Goal: Information Seeking & Learning: Check status

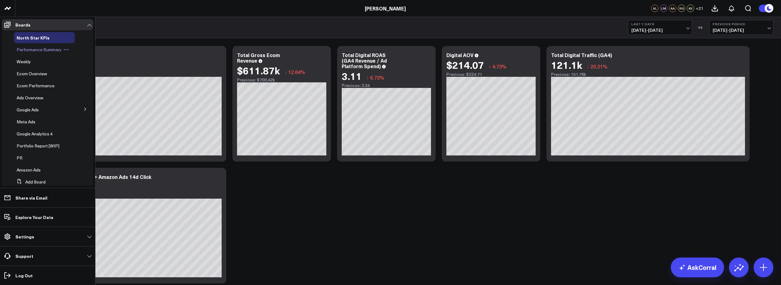
click at [53, 53] on div "Performance Summary" at bounding box center [44, 49] width 61 height 11
click at [52, 49] on span "Performance Summary" at bounding box center [39, 49] width 45 height 6
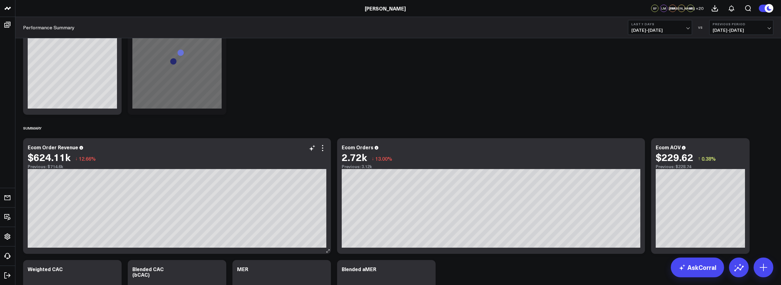
scroll to position [62, 0]
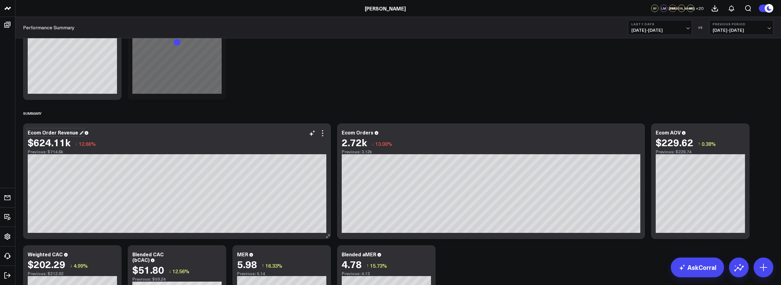
click at [78, 132] on div "Ecom Order Revenue" at bounding box center [56, 132] width 56 height 7
drag, startPoint x: 77, startPoint y: 131, endPoint x: 27, endPoint y: 131, distance: 49.9
click at [27, 131] on div "Ecom Order Revenue $624.11k ↓ 12.66% Previous: $714.6k [#fff fontSize:14px line…" at bounding box center [177, 180] width 308 height 115
copy div "Ecom Order Revenue"
click at [700, 270] on link "AskCorral" at bounding box center [697, 267] width 53 height 20
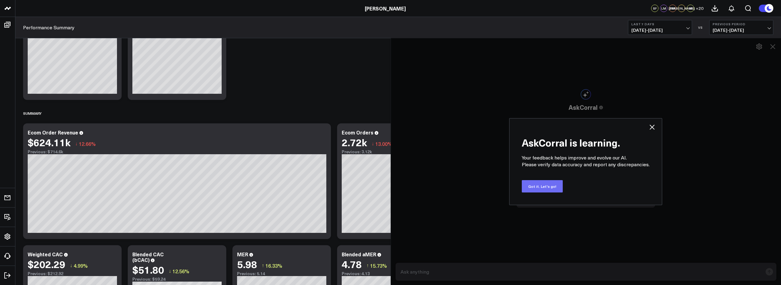
click at [557, 190] on button "Got it. Let's go!" at bounding box center [542, 186] width 41 height 12
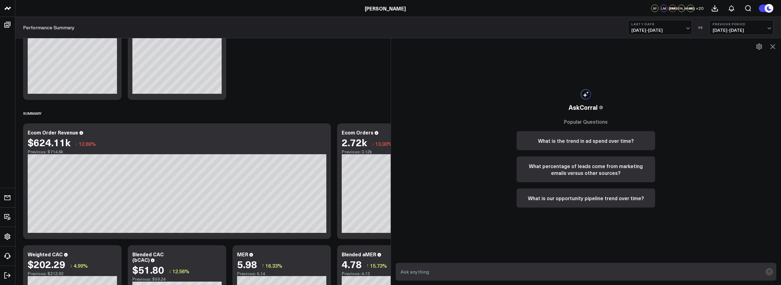
click at [588, 116] on div "AskCorral This feature is experimental, yet powerful. Always check your answers…" at bounding box center [586, 148] width 151 height 220
click at [588, 99] on div "AskCorral This feature is experimental, yet powerful. Always check your answers…" at bounding box center [586, 148] width 151 height 220
click at [588, 94] on icon at bounding box center [586, 94] width 10 height 10
click at [593, 121] on h3 "Popular Questions" at bounding box center [586, 121] width 139 height 7
click at [488, 270] on input "text" at bounding box center [581, 271] width 364 height 11
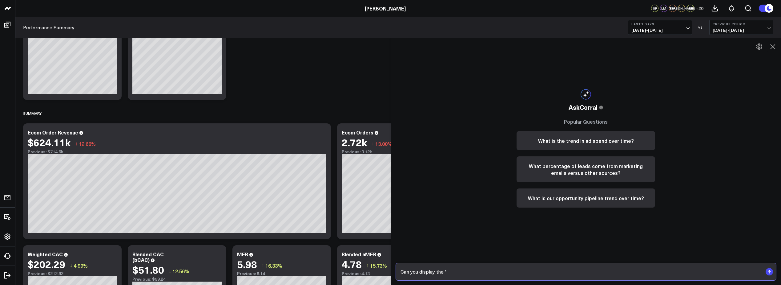
paste input "Ecom Order Revenue"
type input "Can you display the "Ecom Order Revenue" chart in a monthly view?"
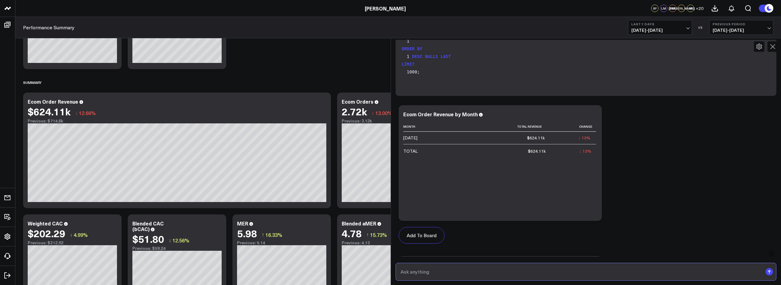
scroll to position [43, 0]
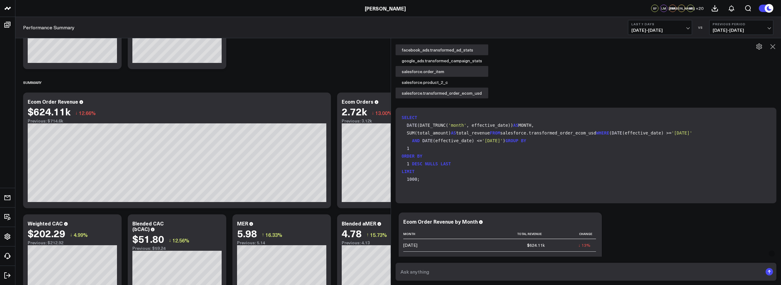
click at [672, 135] on span "'2025-08-10'" at bounding box center [682, 132] width 21 height 5
drag, startPoint x: 488, startPoint y: 155, endPoint x: 493, endPoint y: 155, distance: 4.9
click at [672, 135] on span "'2025-08-10'" at bounding box center [682, 132] width 21 height 5
click at [470, 117] on code "SELECT DATE (DATE_TRUNC( 'month' , effective_date)) AS MONTH, SUM(total_amount)…" at bounding box center [587, 148] width 371 height 69
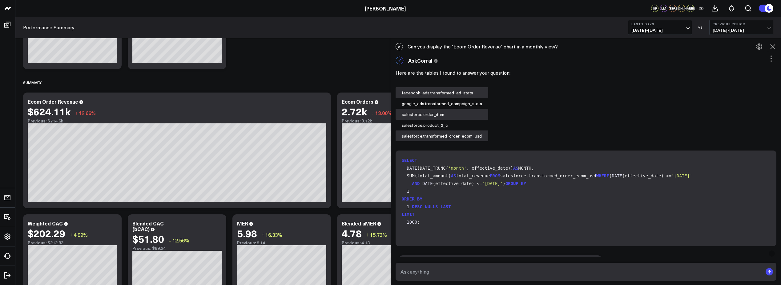
scroll to position [40, 0]
drag, startPoint x: 511, startPoint y: 180, endPoint x: 474, endPoint y: 172, distance: 37.9
click at [474, 172] on code "SELECT DATE (DATE_TRUNC( 'month' , effective_date)) AS MONTH, SUM(total_amount)…" at bounding box center [587, 190] width 371 height 69
copy code "'2025-08-10' AND DATE (effective_date) <= '2025-08-16'"
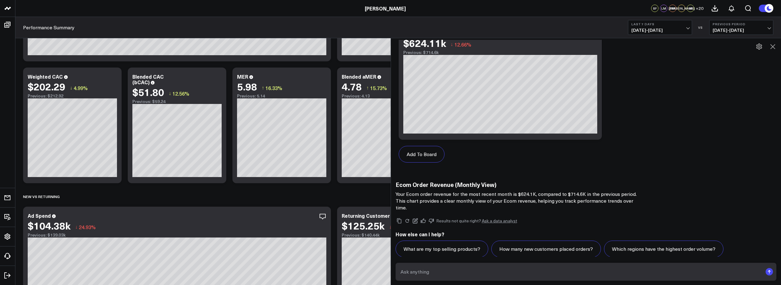
scroll to position [339, 0]
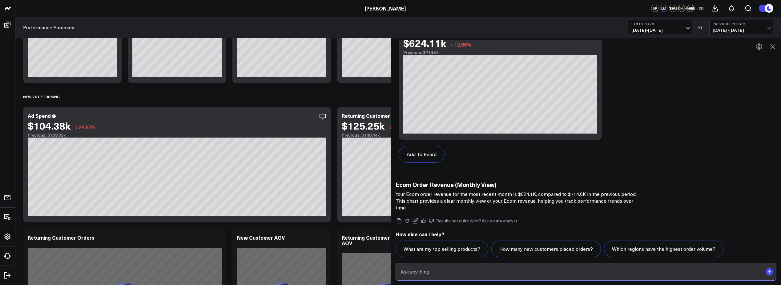
click at [437, 272] on input "text" at bounding box center [581, 271] width 364 height 11
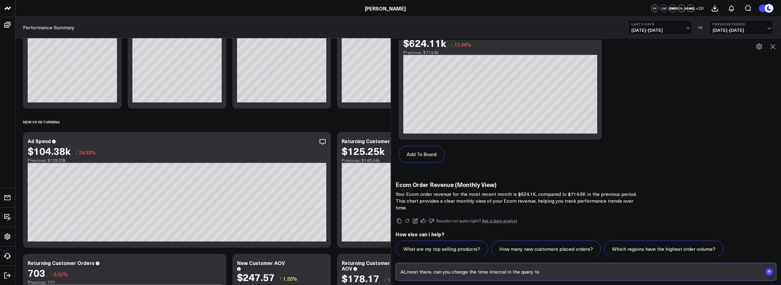
scroll to position [308, 0]
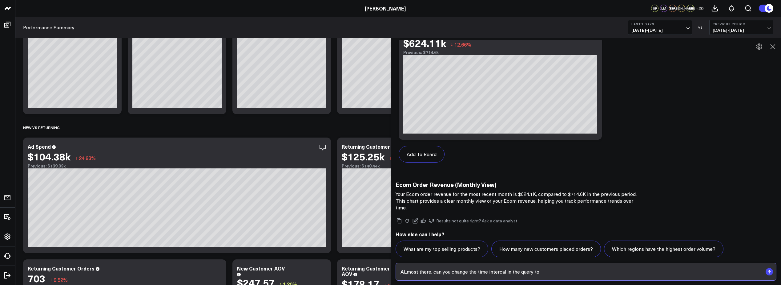
paste input "'2025-08-10' AND DATE (effective_date) <= '2025-08-16'"
click at [557, 271] on input "ALmost there. can you change the time intercal in the query to '2025-08-10' AND…" at bounding box center [581, 271] width 364 height 11
drag, startPoint x: 574, startPoint y: 271, endPoint x: 638, endPoint y: 271, distance: 64.0
click at [638, 271] on input "ALmost there. can you change the time intercal in the query to '2025-01-01' AND…" at bounding box center [581, 271] width 364 height 11
type input "ALmost there. can you change the time intercal in the query to dates between '2…"
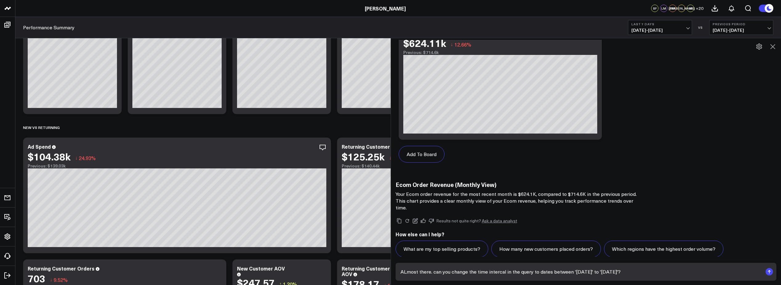
click at [769, 271] on icon "submit" at bounding box center [769, 270] width 3 height 2
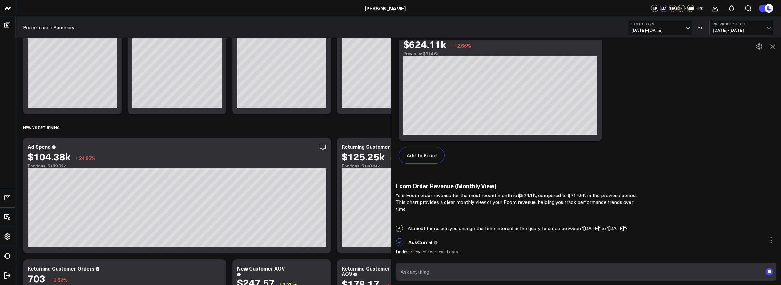
scroll to position [373, 0]
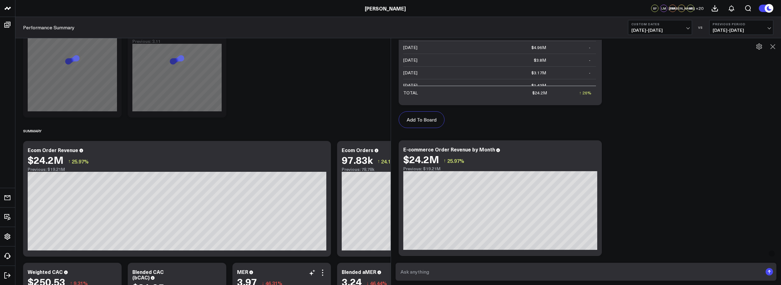
scroll to position [62, 0]
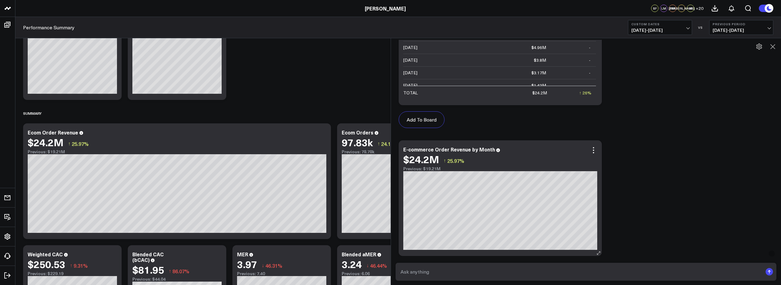
click at [599, 144] on div "E-commerce Order Revenue by Month $24.2M ↑ 25.97% Previous: $19.21M [#fff fontS…" at bounding box center [500, 197] width 203 height 115
click at [597, 146] on icon at bounding box center [593, 149] width 7 height 7
click at [775, 45] on icon at bounding box center [772, 46] width 7 height 7
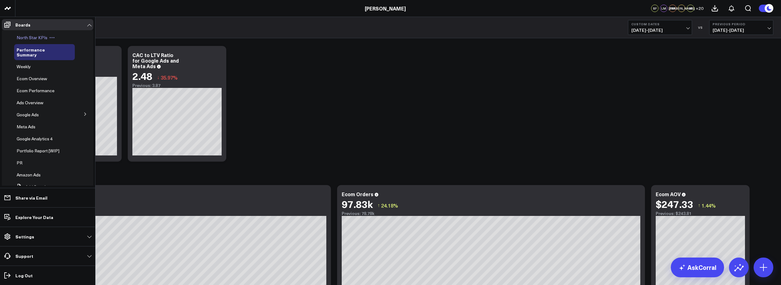
click at [32, 38] on span "North Star KPIs" at bounding box center [32, 37] width 31 height 6
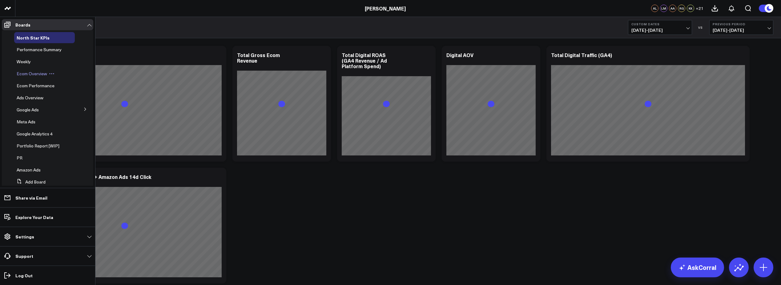
click at [30, 74] on span "Ecom Overview" at bounding box center [32, 74] width 30 height 6
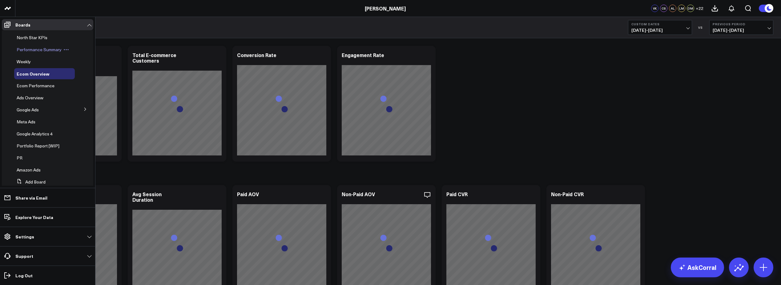
click at [32, 49] on span "Performance Summary" at bounding box center [39, 49] width 45 height 6
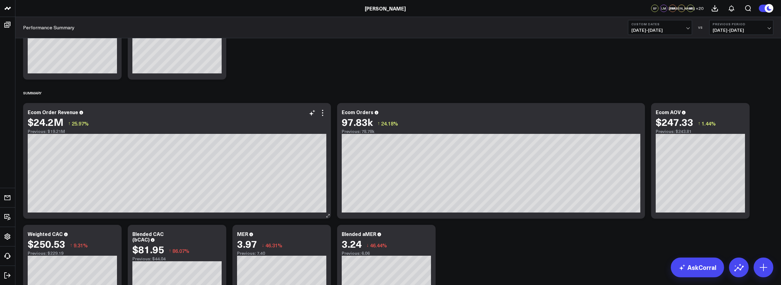
scroll to position [92, 0]
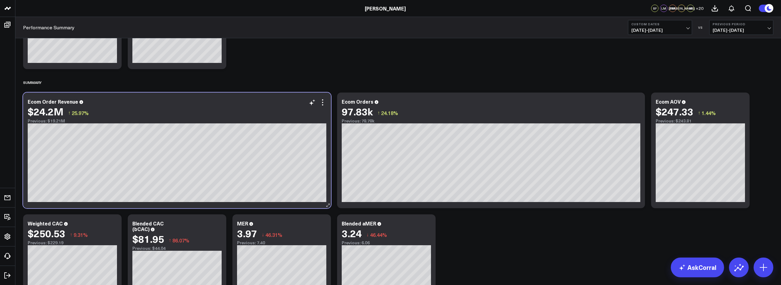
click at [88, 106] on div "$24.2M ↑ 25.97%" at bounding box center [177, 111] width 299 height 11
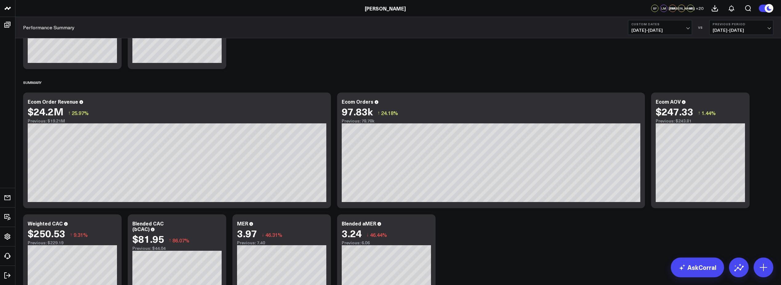
click at [688, 28] on span "01/01/25 - 07/31/25" at bounding box center [660, 30] width 57 height 5
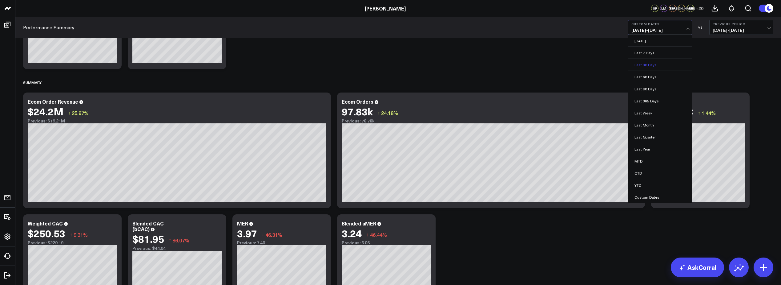
click at [658, 63] on link "Last 30 Days" at bounding box center [659, 65] width 63 height 12
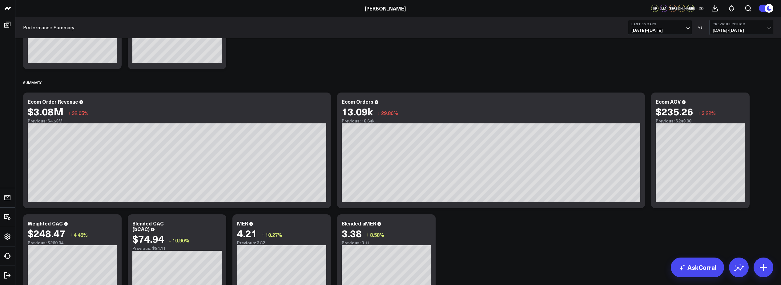
click at [689, 29] on button "Last 30 Days 07/18/25 - 08/16/25" at bounding box center [660, 27] width 64 height 15
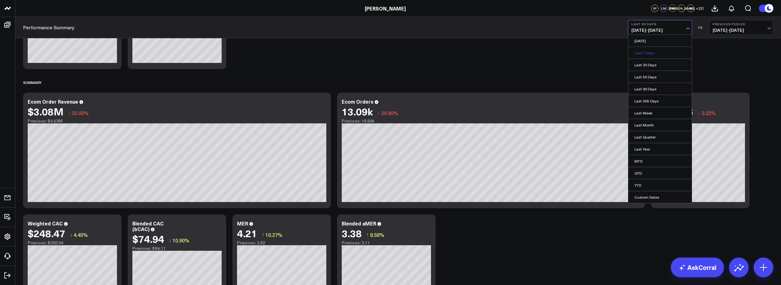
click at [666, 54] on link "Last 7 Days" at bounding box center [659, 53] width 63 height 12
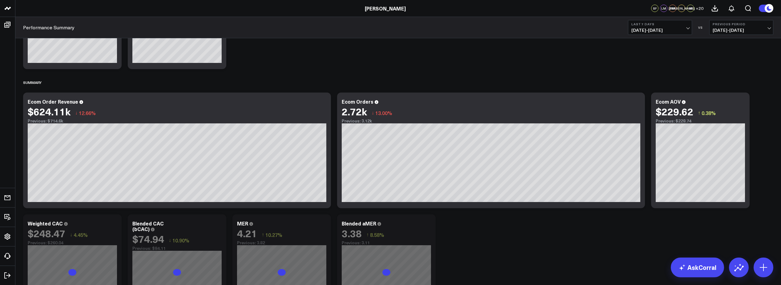
click at [684, 30] on span "08/10/25 - 08/16/25" at bounding box center [660, 30] width 57 height 5
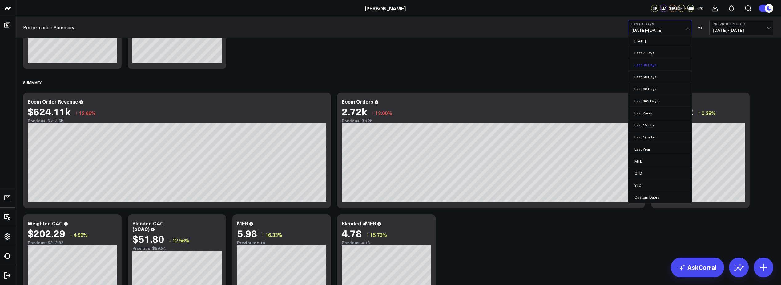
click at [651, 62] on link "Last 30 Days" at bounding box center [659, 65] width 63 height 12
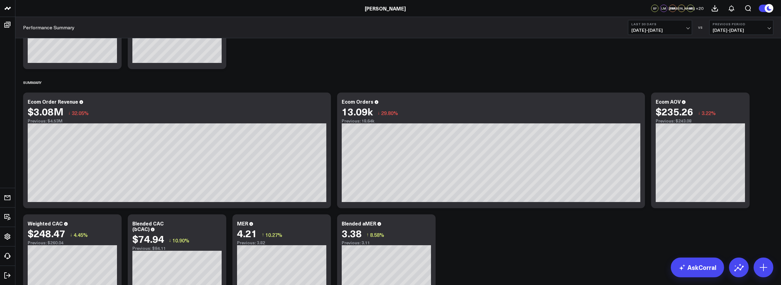
click at [690, 29] on button "Last 30 Days 07/18/25 - 08/16/25" at bounding box center [660, 27] width 64 height 15
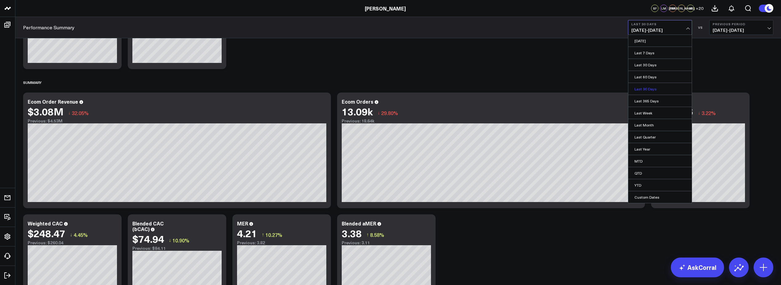
click at [651, 91] on link "Last 90 Days" at bounding box center [659, 89] width 63 height 12
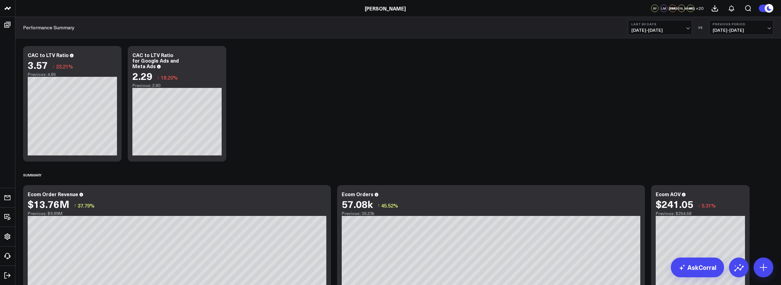
scroll to position [794, 0]
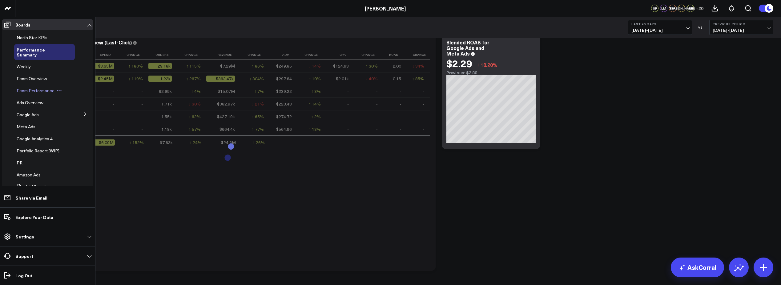
click at [33, 89] on span "Ecom Performance" at bounding box center [36, 90] width 38 height 6
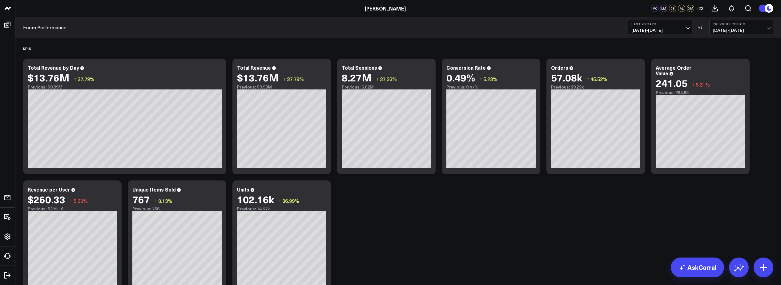
click at [736, 28] on span "[DATE] - [DATE]" at bounding box center [741, 30] width 57 height 5
click at [733, 39] on link "Previous Period" at bounding box center [741, 41] width 63 height 12
click at [734, 32] on span "[DATE] - [DATE]" at bounding box center [741, 30] width 57 height 5
click at [733, 66] on link "YoY" at bounding box center [741, 65] width 63 height 12
